Goal: Transaction & Acquisition: Book appointment/travel/reservation

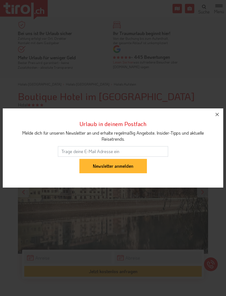
click at [221, 113] on button "button" at bounding box center [217, 114] width 12 height 12
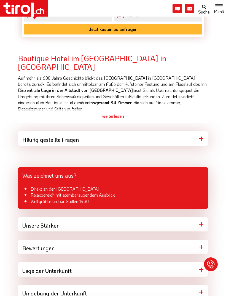
scroll to position [243, 0]
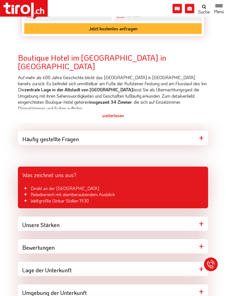
click at [117, 114] on div "weiterlesen" at bounding box center [113, 116] width 190 height 14
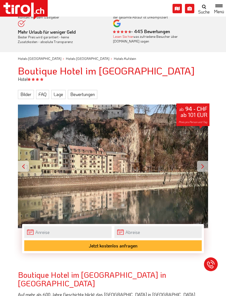
scroll to position [25, 0]
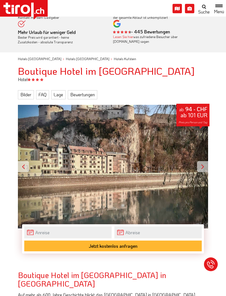
click at [204, 165] on div at bounding box center [202, 166] width 11 height 11
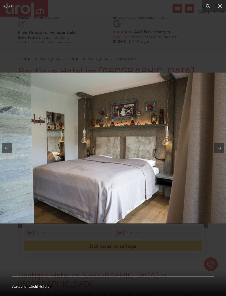
click at [221, 7] on icon at bounding box center [220, 6] width 4 height 4
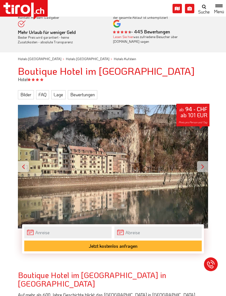
scroll to position [42, 0]
